Goal: Information Seeking & Learning: Check status

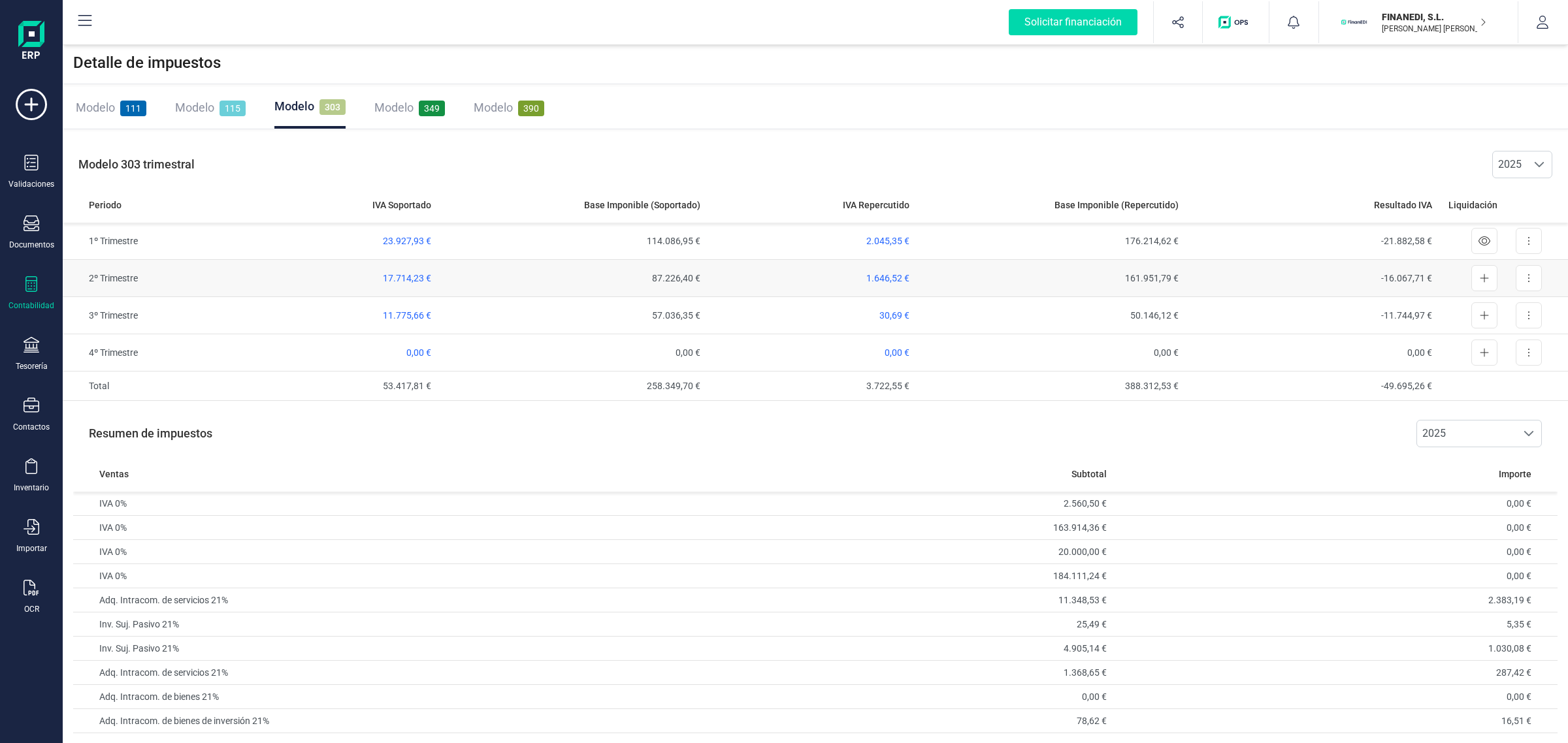
click at [406, 280] on span "17.714,23 €" at bounding box center [407, 278] width 48 height 10
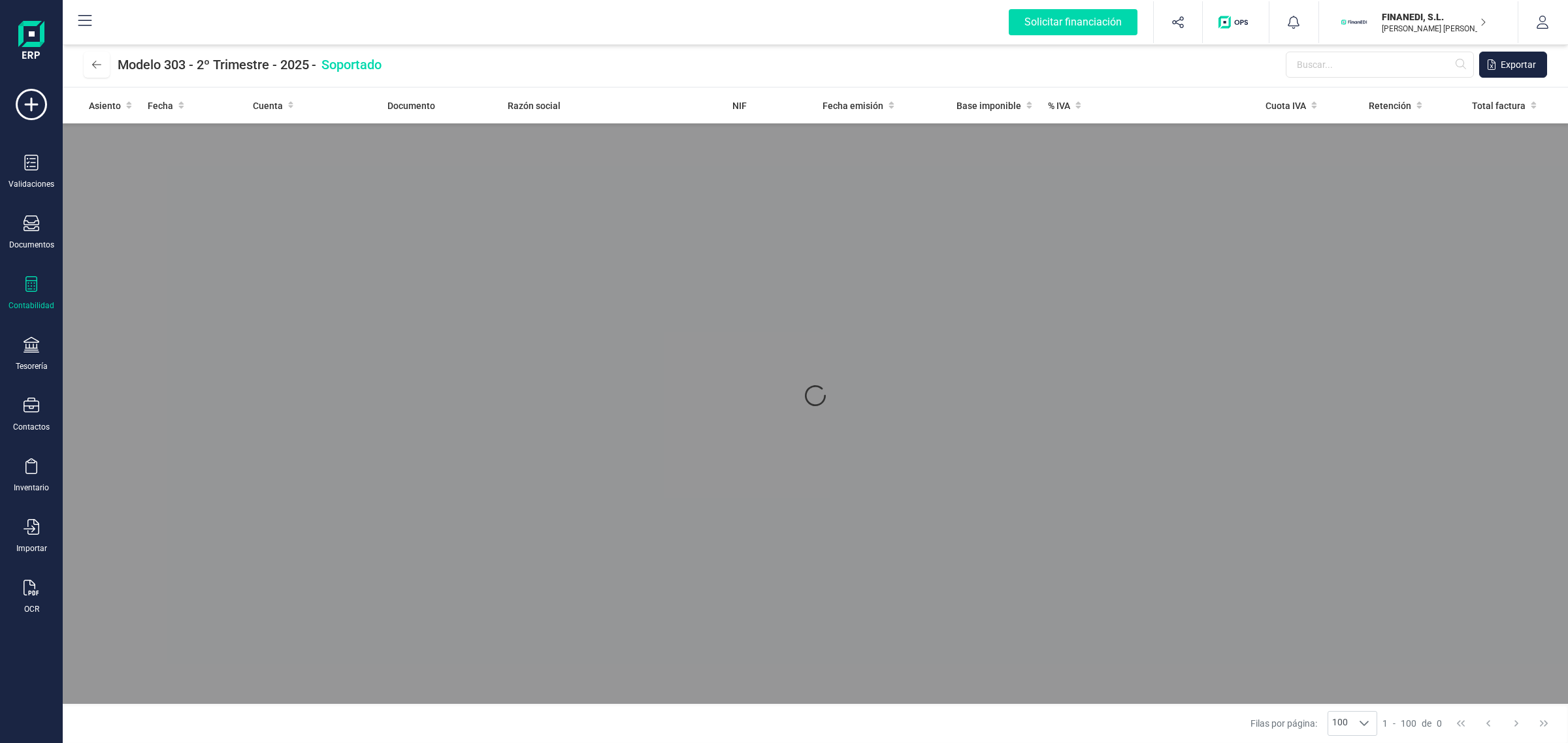
click at [1072, 482] on div at bounding box center [815, 395] width 1505 height 616
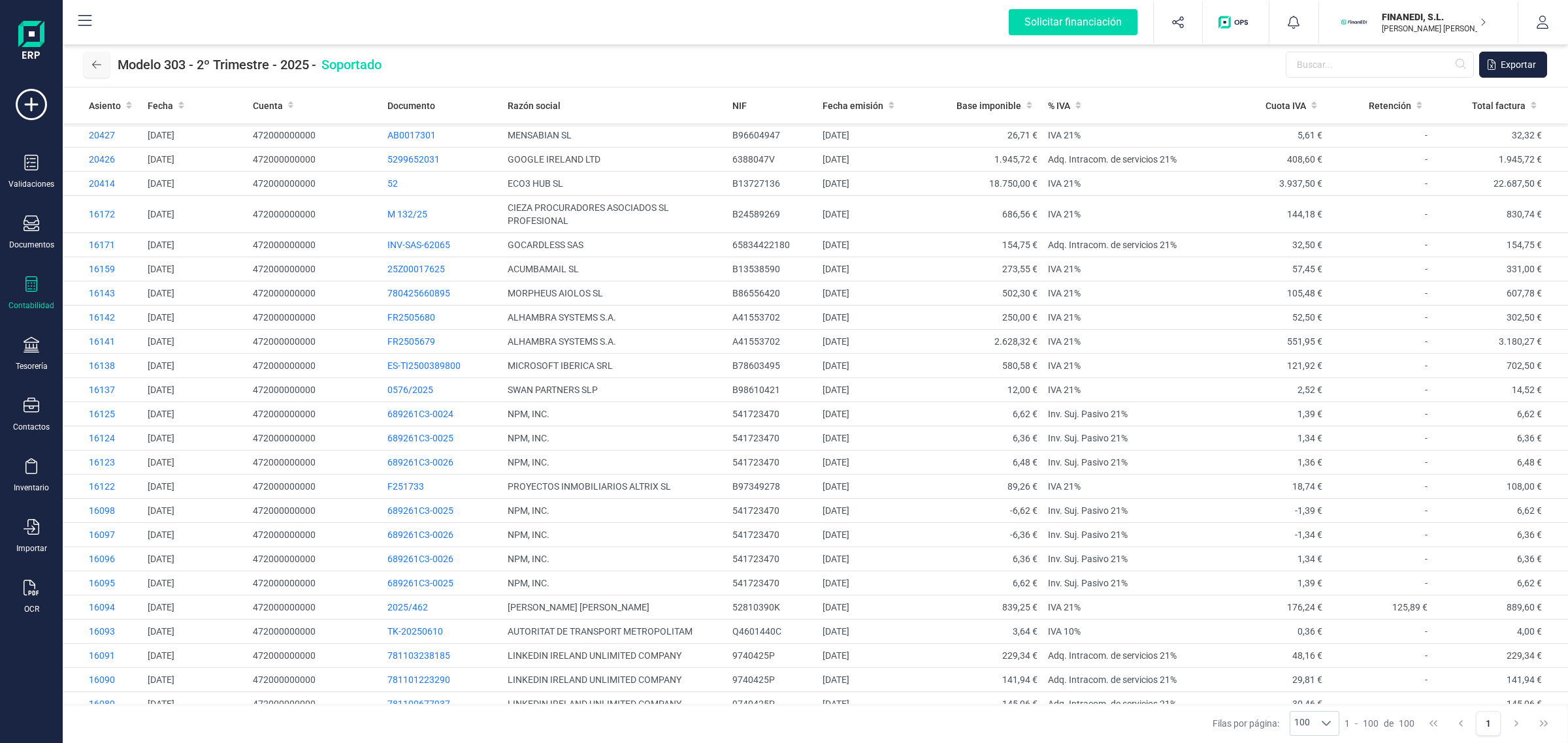
click at [99, 65] on icon at bounding box center [97, 64] width 9 height 10
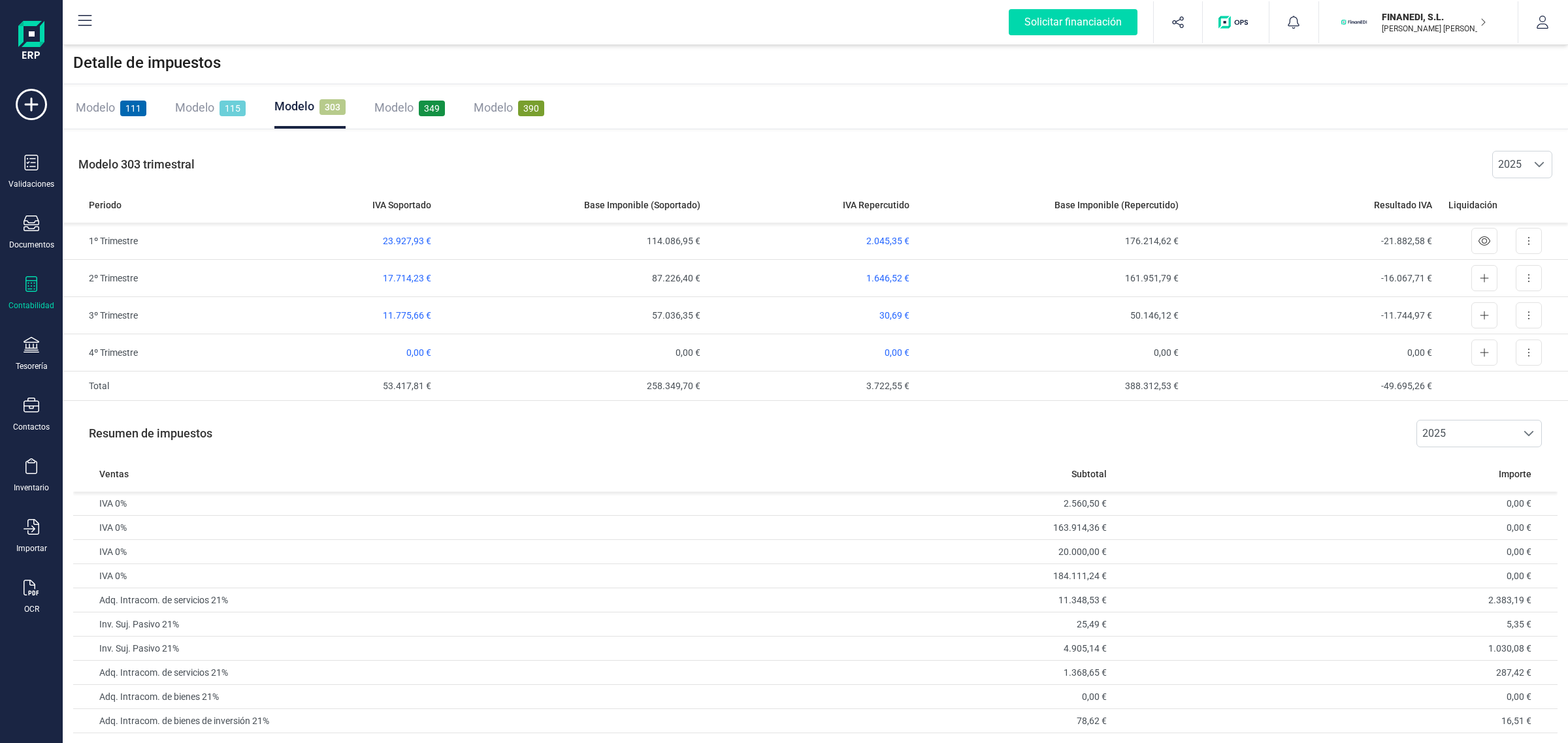
click at [400, 104] on span "Modelo" at bounding box center [393, 107] width 39 height 13
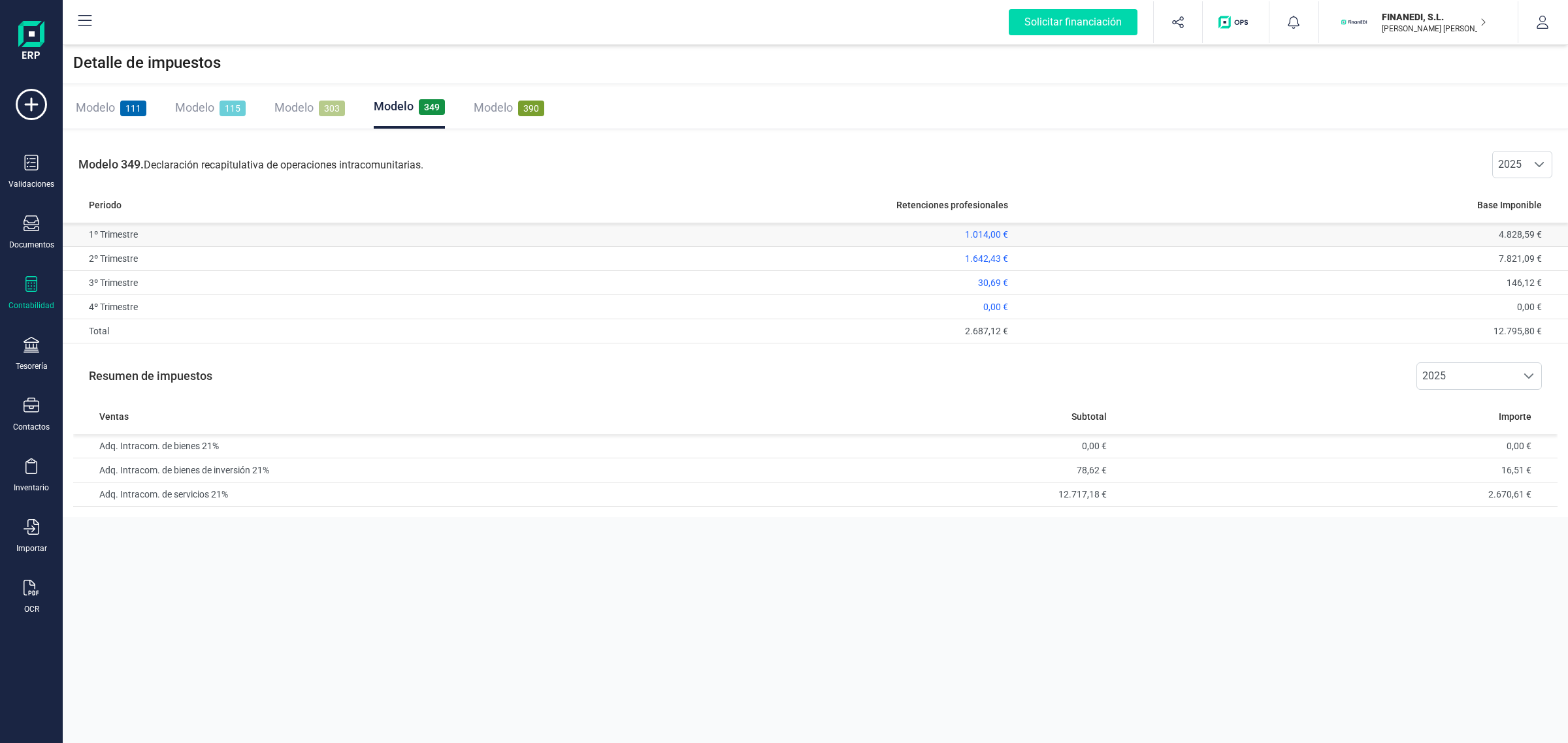
click at [994, 234] on span "1.014,00 €" at bounding box center [986, 234] width 43 height 10
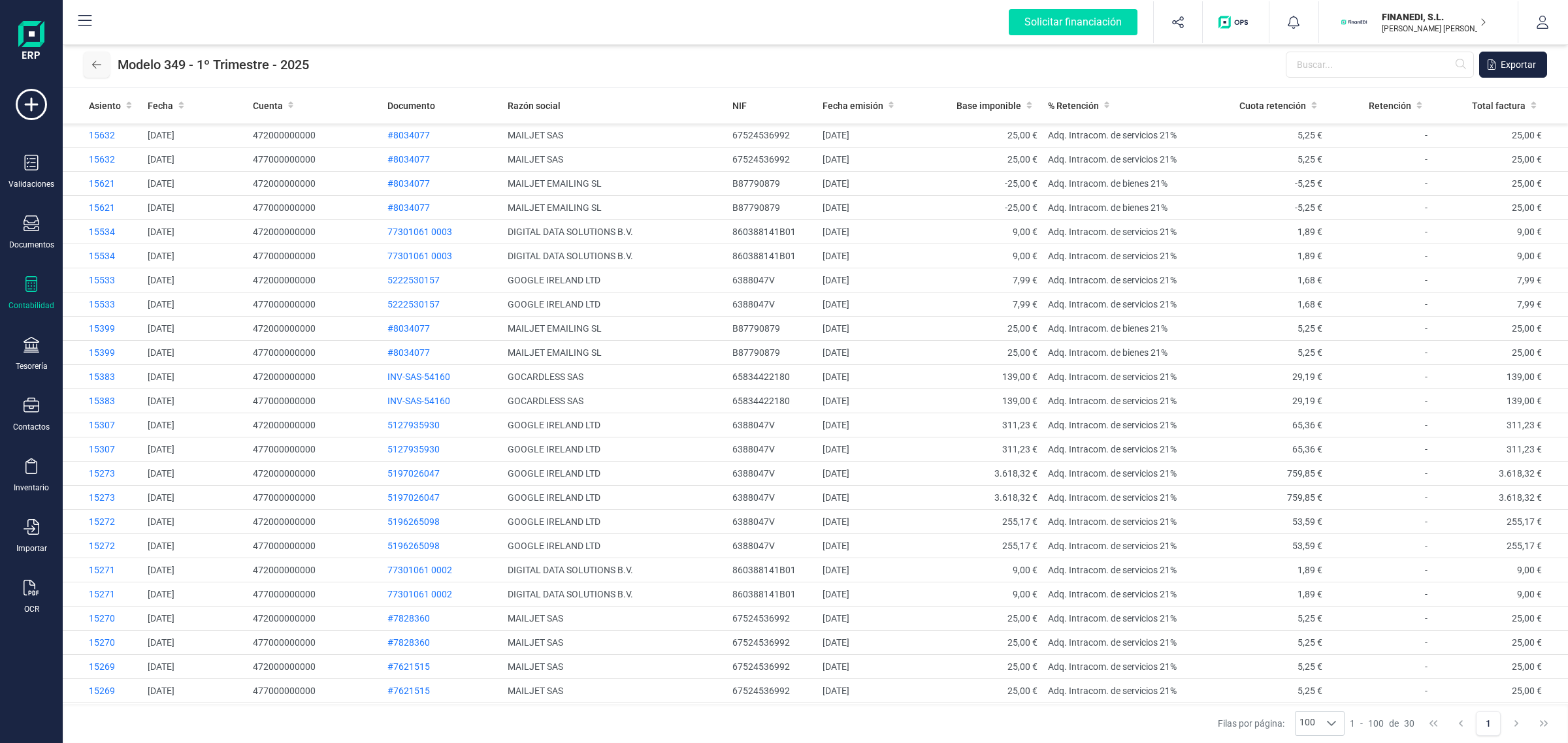
click at [93, 63] on icon at bounding box center [97, 64] width 9 height 10
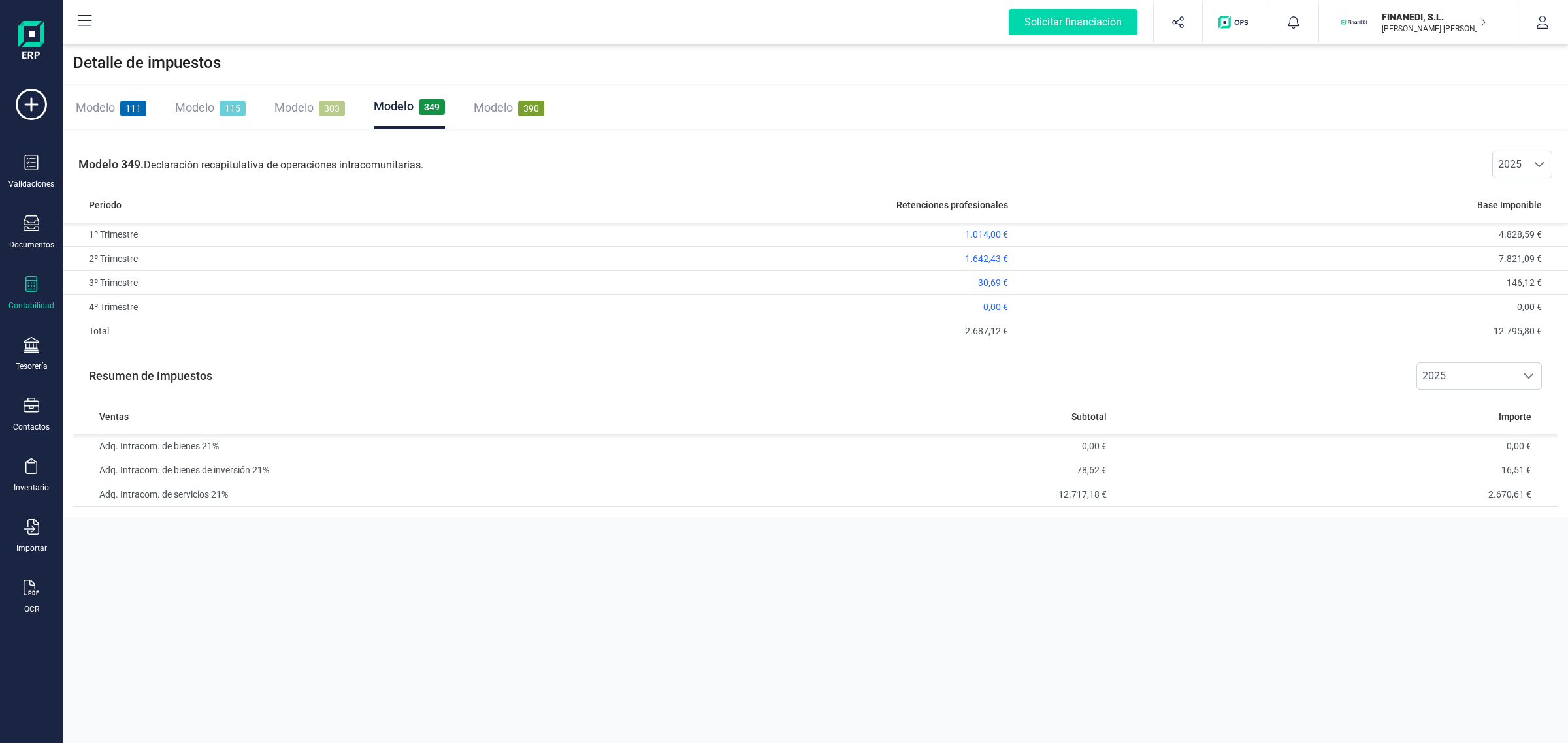
click at [289, 111] on span "Modelo" at bounding box center [293, 107] width 39 height 13
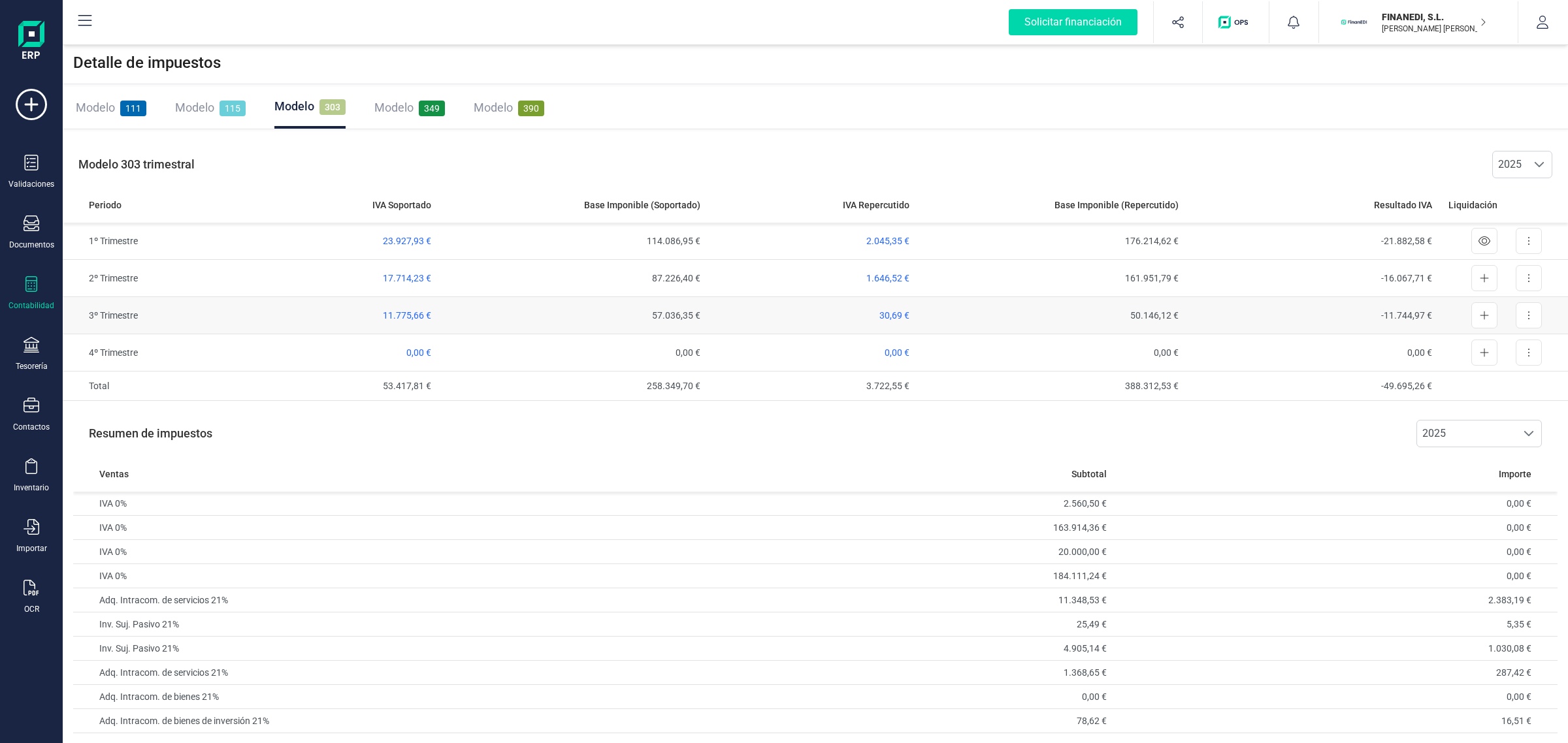
click at [405, 312] on span "11.775,66 €" at bounding box center [407, 315] width 48 height 10
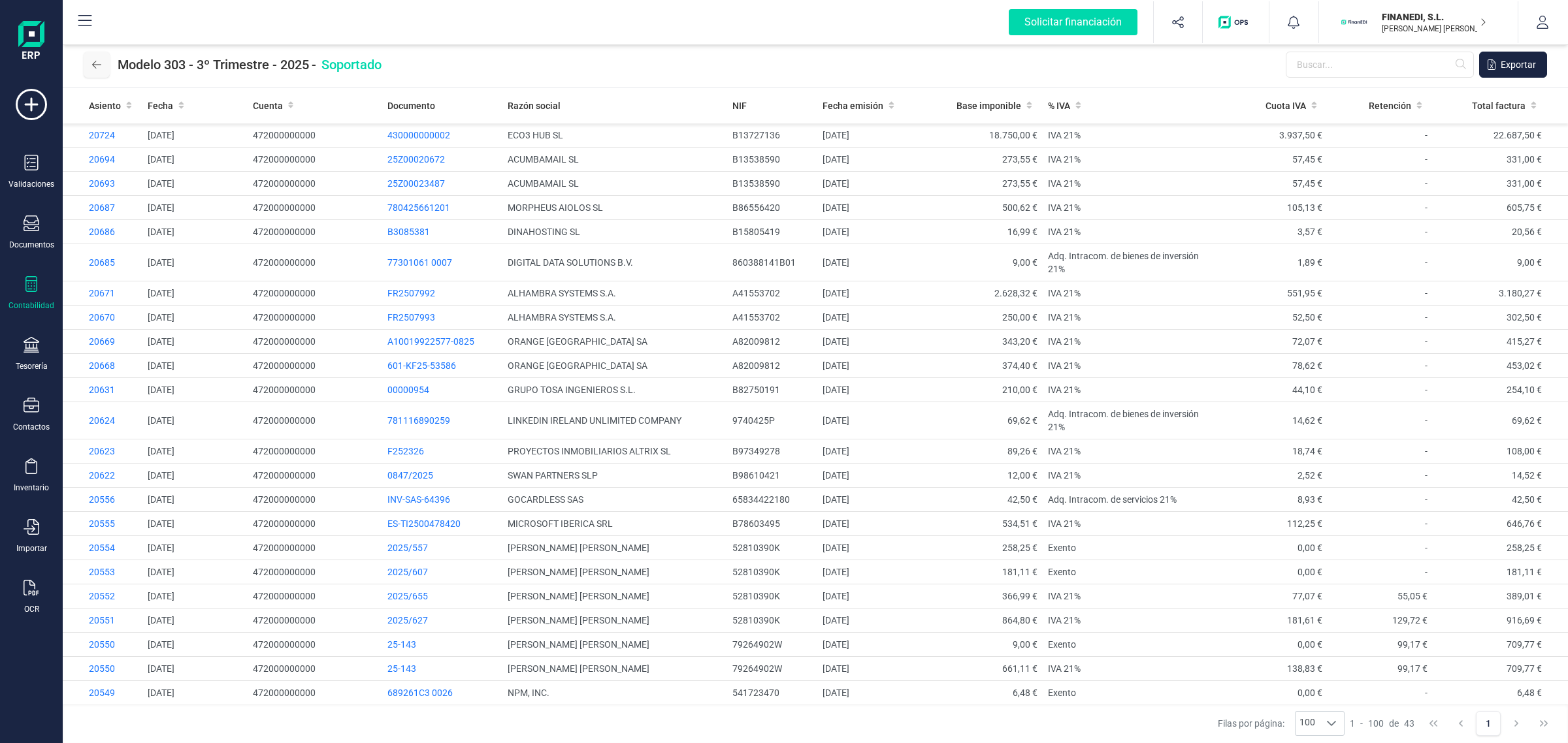
click at [96, 62] on icon at bounding box center [97, 64] width 9 height 10
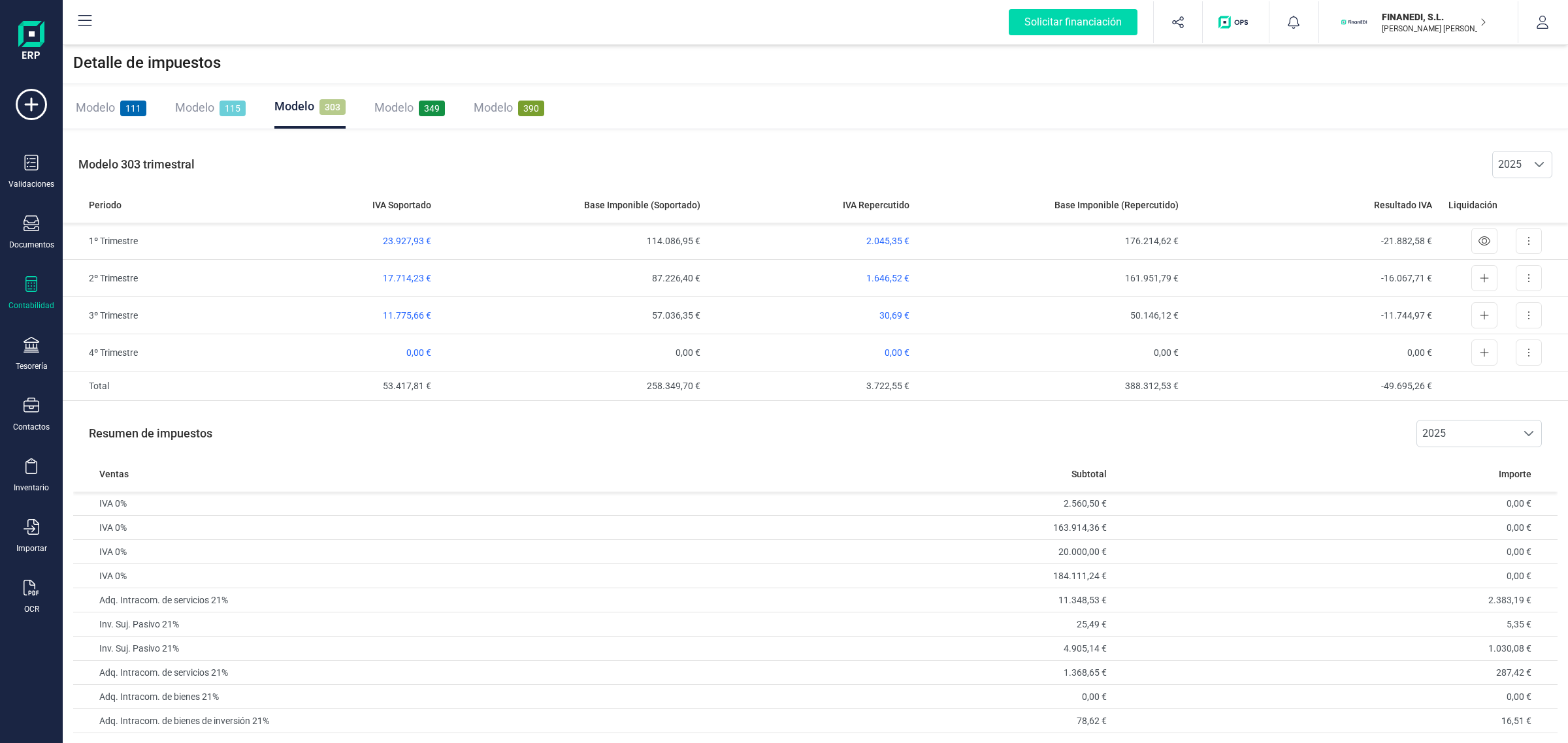
click at [421, 112] on span "349" at bounding box center [432, 108] width 27 height 16
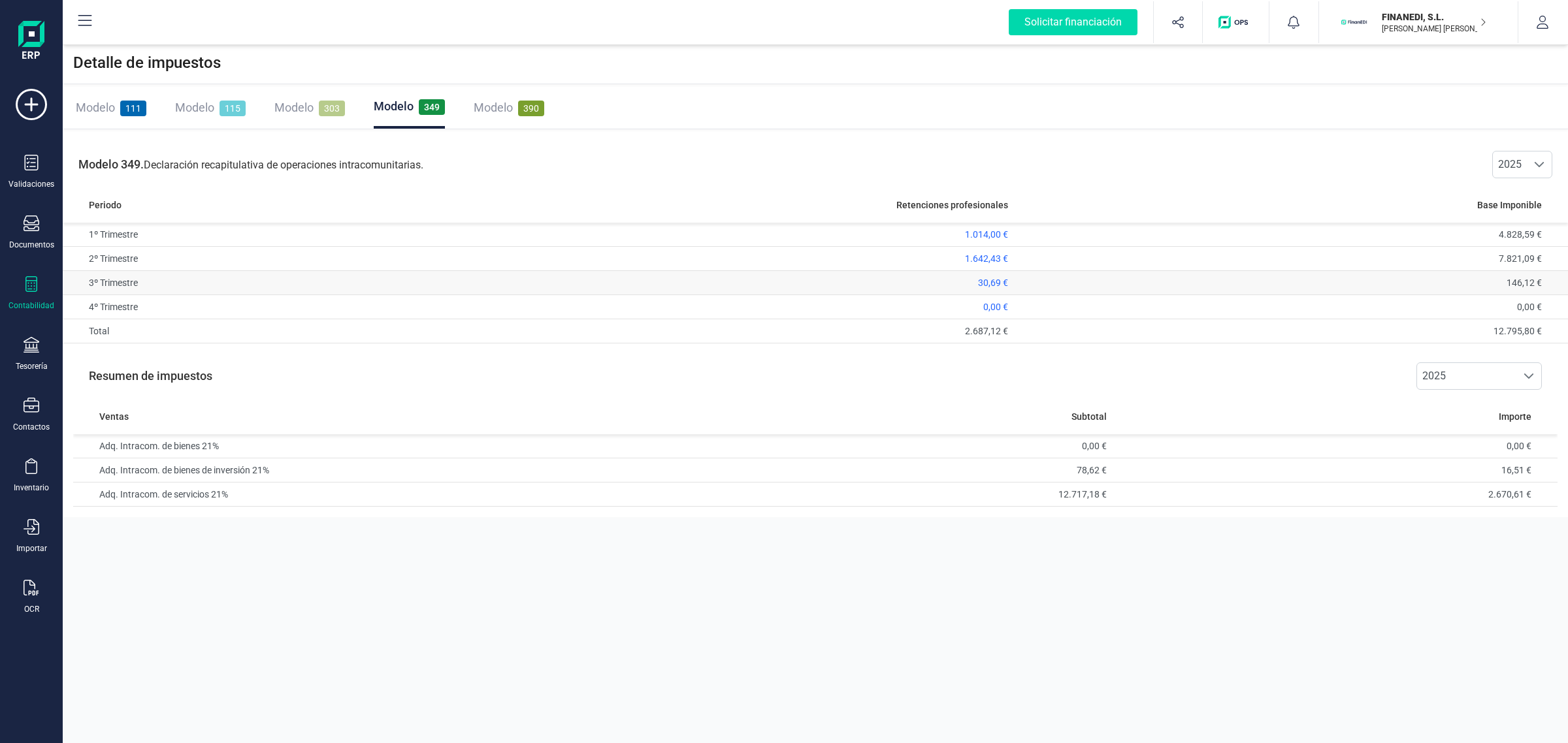
click at [389, 281] on td "3º Trimestre" at bounding box center [301, 282] width 476 height 24
click at [260, 237] on td "1º Trimestre" at bounding box center [301, 234] width 476 height 24
click at [990, 252] on td "1.642,43 €" at bounding box center [776, 258] width 476 height 24
click at [984, 260] on span "1.642,43 €" at bounding box center [986, 258] width 43 height 10
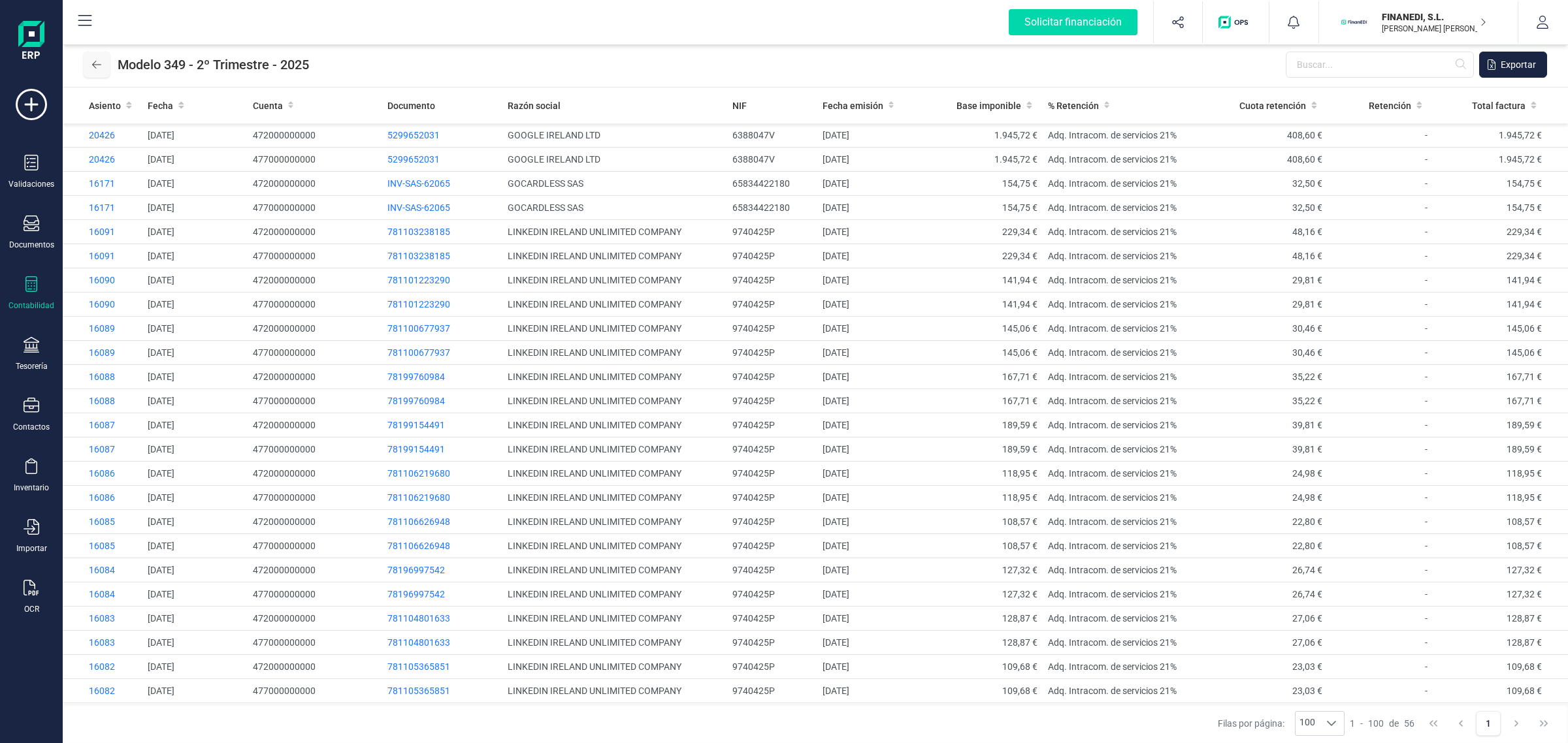
click at [94, 68] on icon at bounding box center [97, 64] width 9 height 10
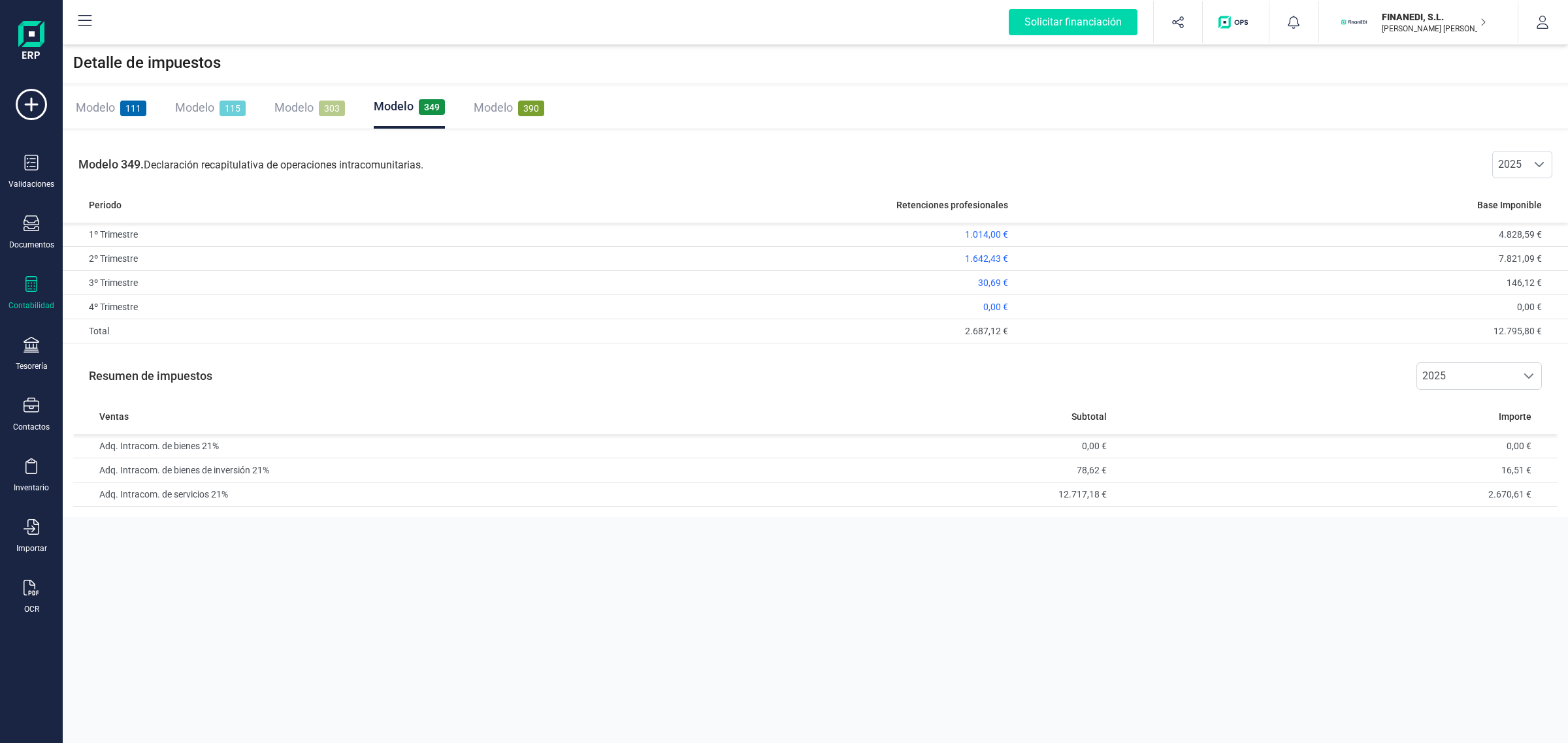
click at [135, 108] on span "111" at bounding box center [134, 108] width 27 height 16
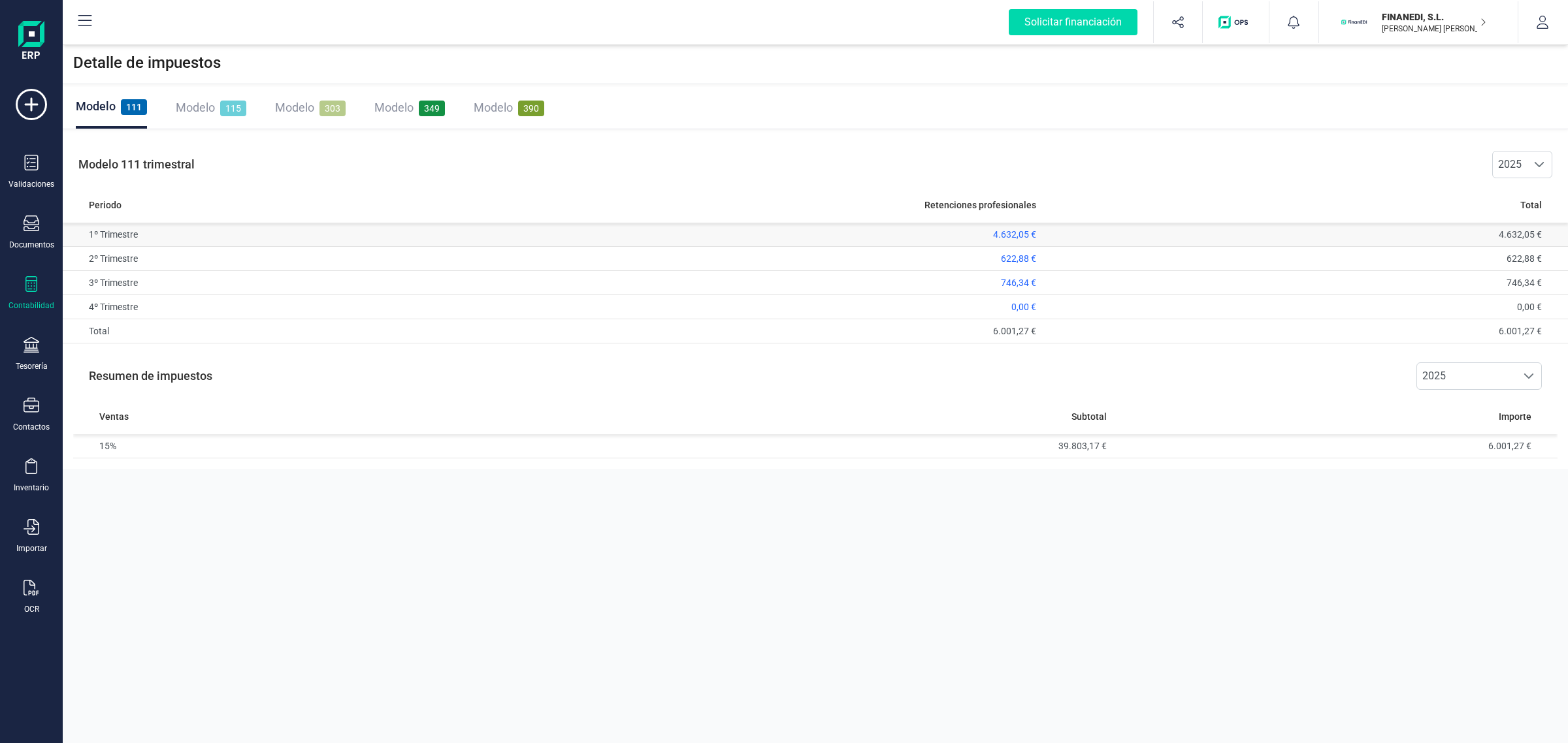
click at [1008, 235] on span "4.632,05 €" at bounding box center [1013, 234] width 43 height 10
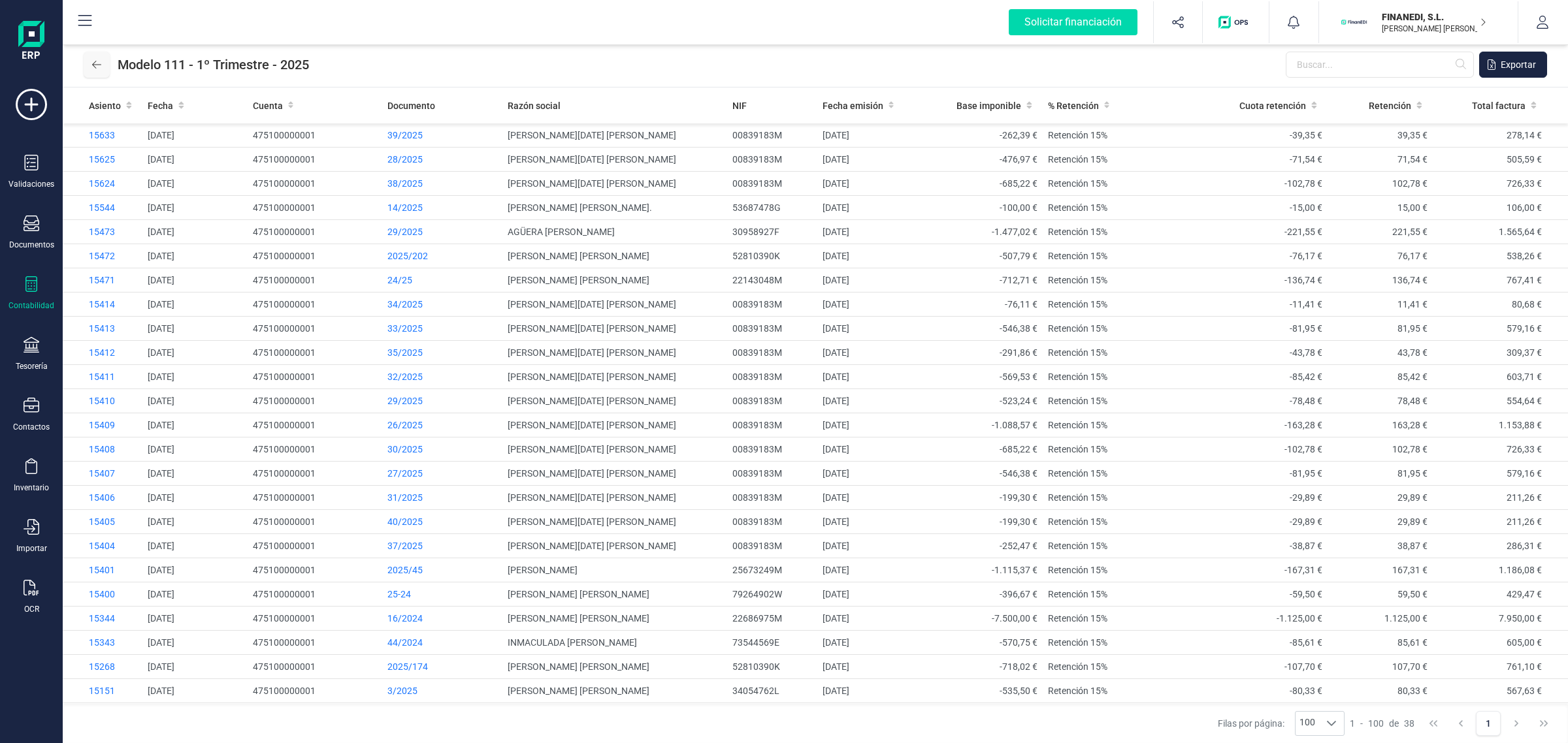
click at [96, 62] on icon at bounding box center [97, 64] width 9 height 10
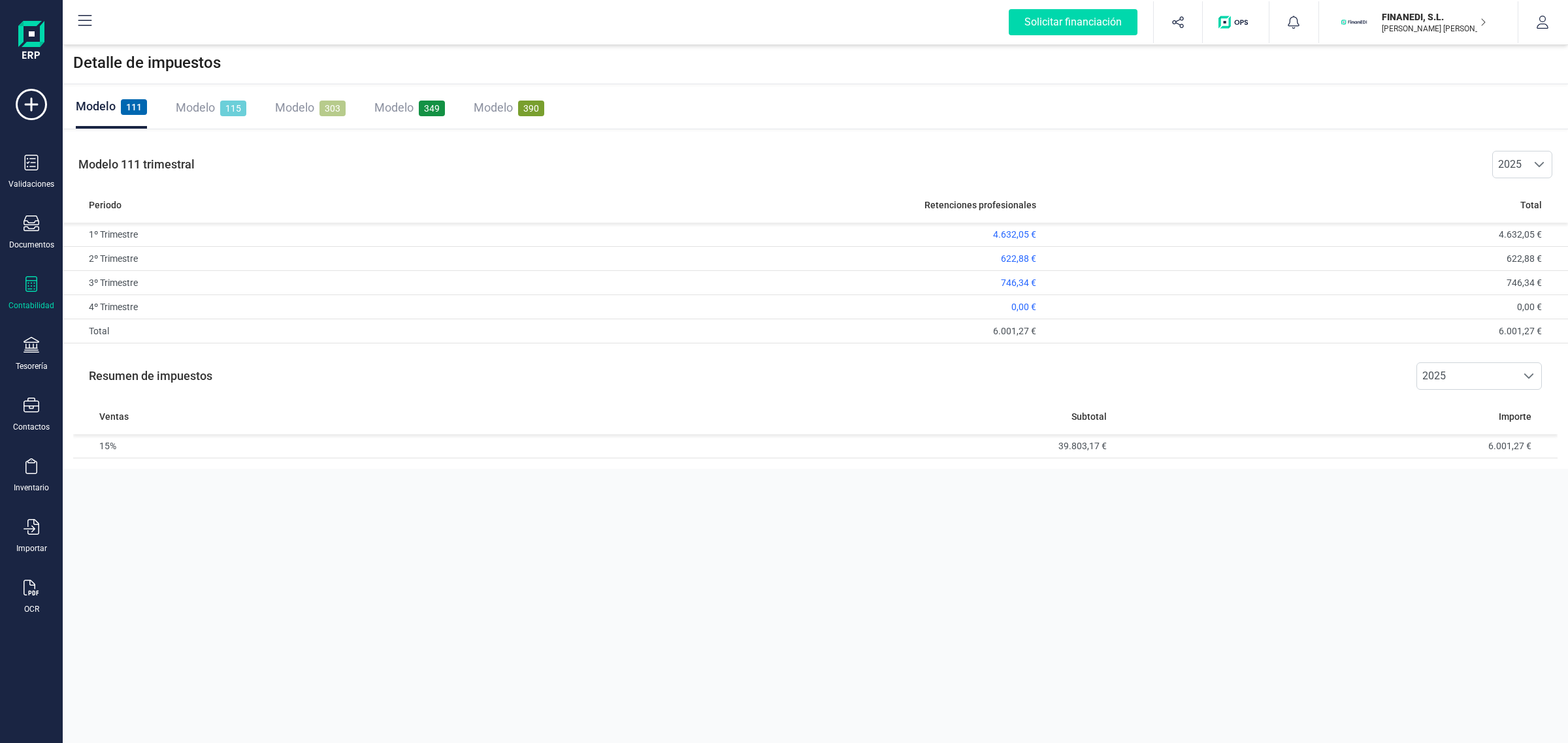
click at [196, 99] on div "Modelo 115" at bounding box center [210, 107] width 70 height 18
click at [212, 282] on td "3º Trimestre" at bounding box center [439, 282] width 753 height 24
click at [317, 108] on div "Modelo 303" at bounding box center [310, 107] width 70 height 18
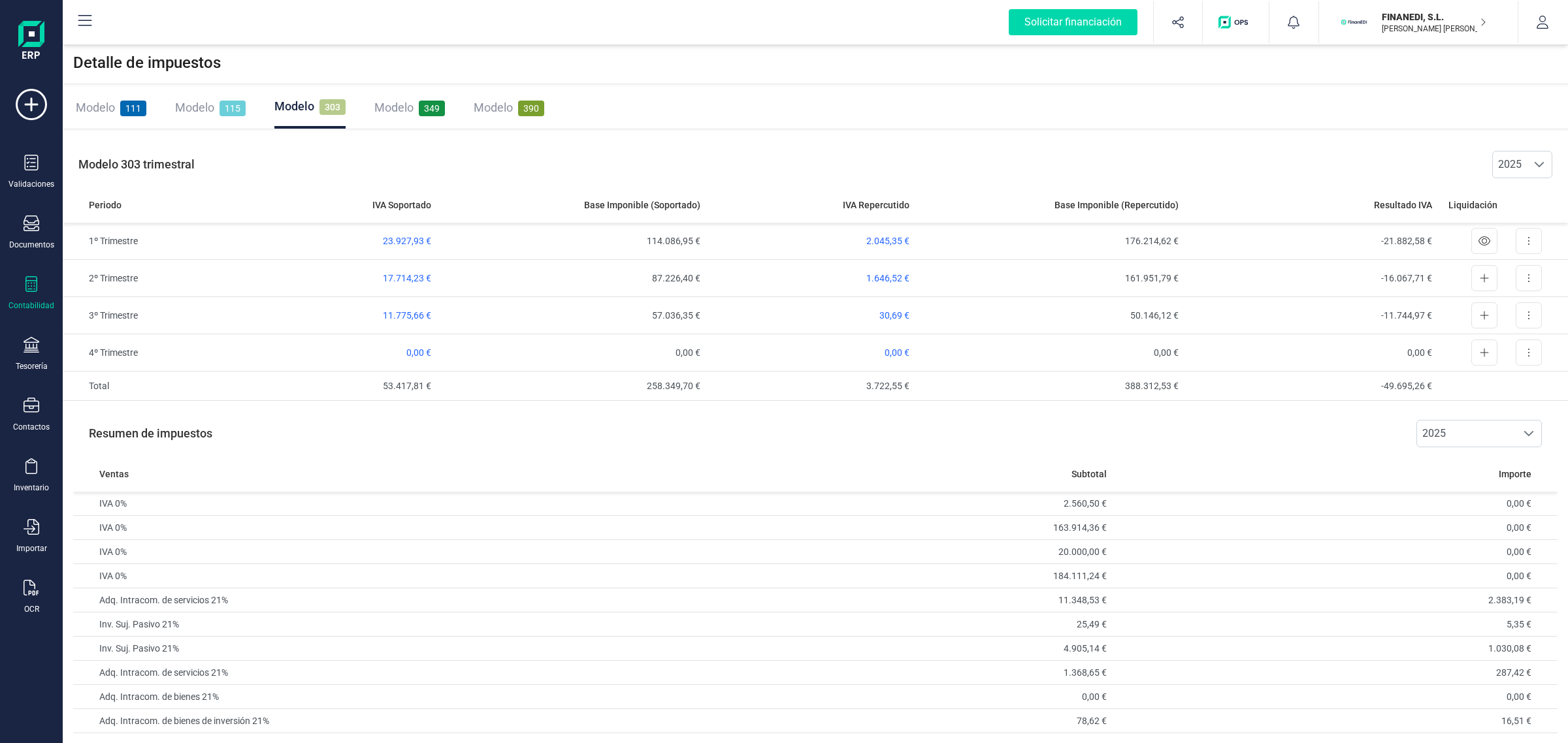
click at [497, 101] on span "Modelo" at bounding box center [493, 107] width 39 height 13
click at [420, 105] on span "349" at bounding box center [431, 108] width 27 height 16
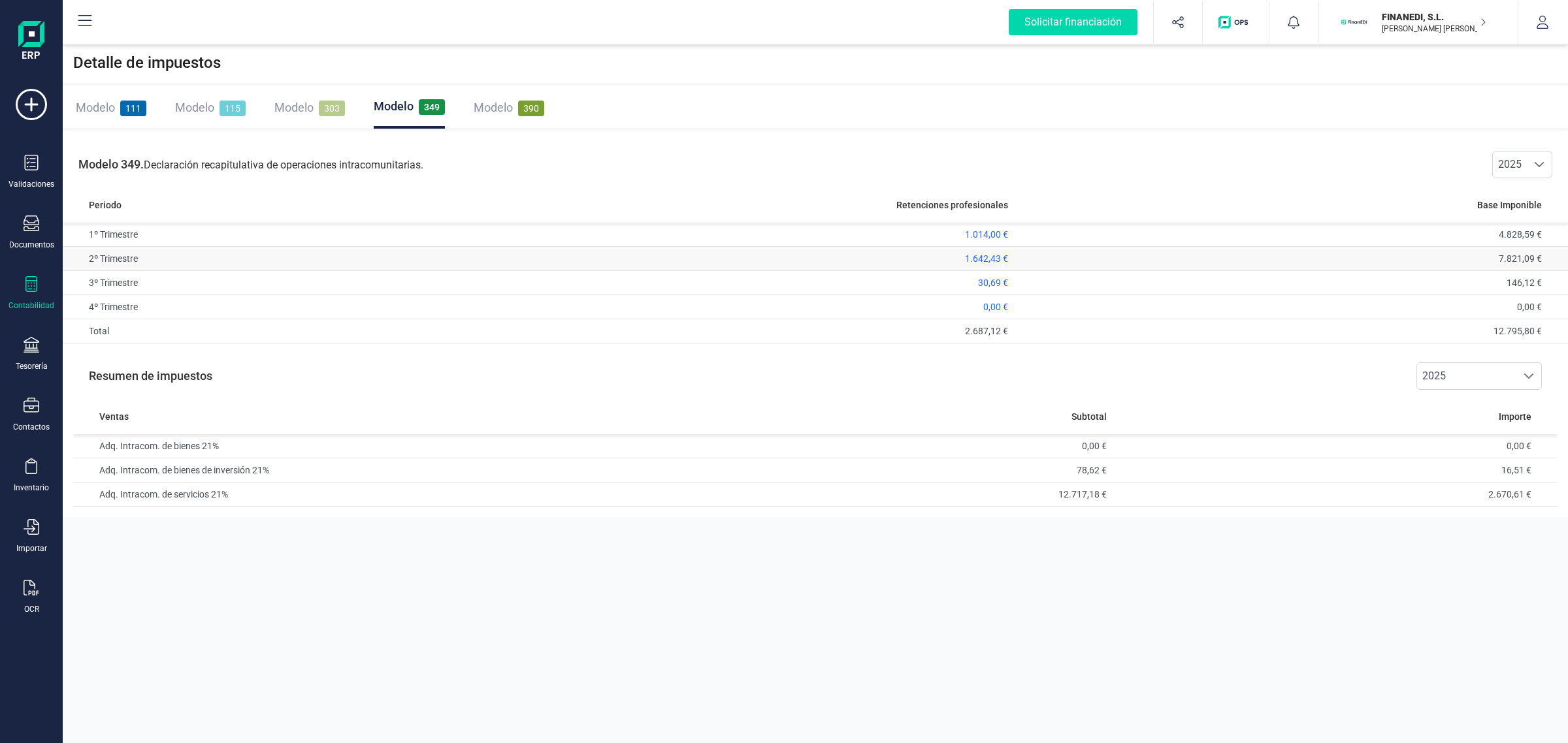
click at [818, 263] on td "1.642,43 €" at bounding box center [776, 258] width 476 height 24
click at [601, 678] on div "Detalle de impuestos Modelo 111 Modelo 115 Modelo 303 Modelo 349 Modelo 390 Mod…" at bounding box center [815, 372] width 1505 height 743
click at [975, 332] on span "2.687,12 €" at bounding box center [986, 331] width 43 height 10
click at [970, 227] on td "1.014,00 €" at bounding box center [776, 234] width 476 height 24
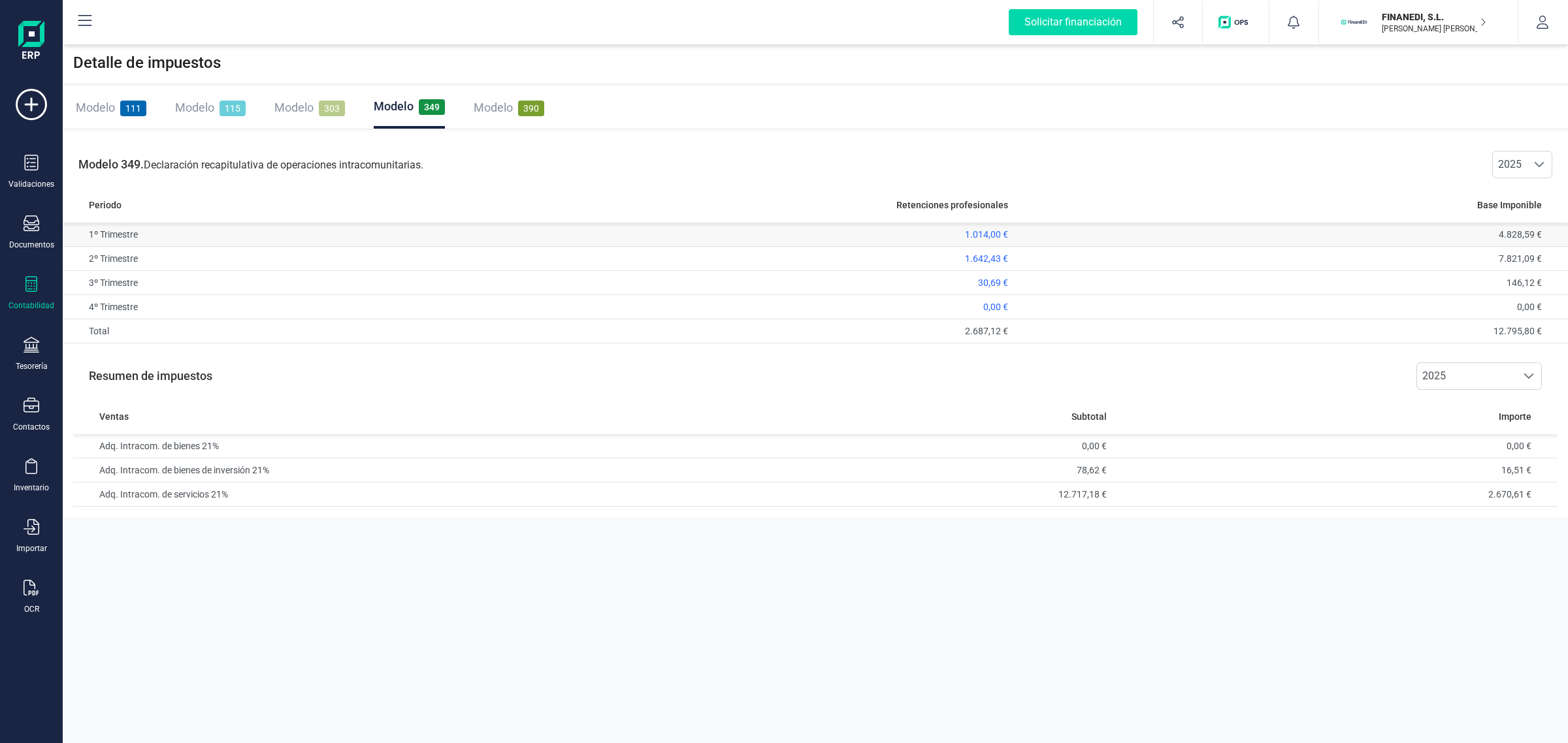
click at [989, 239] on span "1.014,00 €" at bounding box center [986, 234] width 43 height 10
